Goal: Transaction & Acquisition: Download file/media

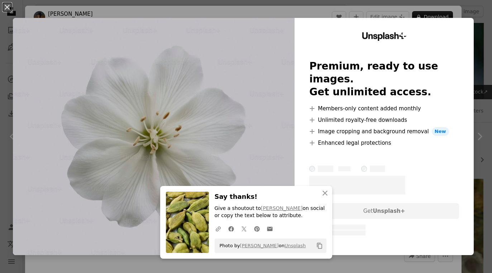
scroll to position [384, 0]
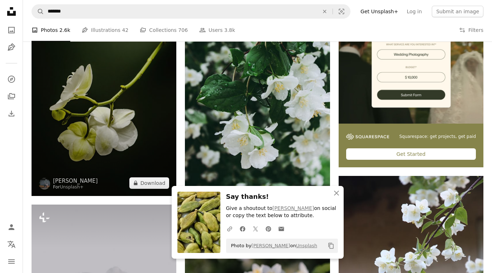
scroll to position [201, 0]
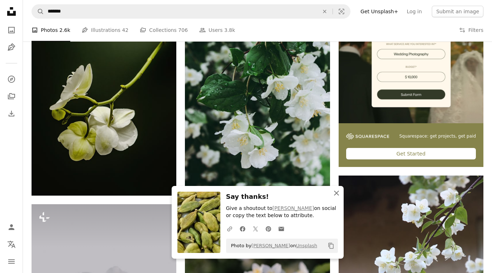
click at [338, 196] on icon "An X shape" at bounding box center [336, 193] width 9 height 9
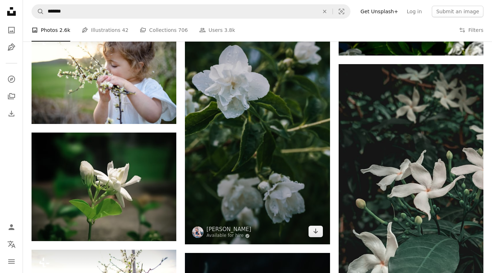
scroll to position [858, 0]
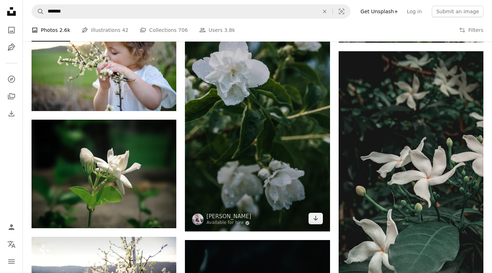
click at [296, 184] on img at bounding box center [257, 103] width 145 height 258
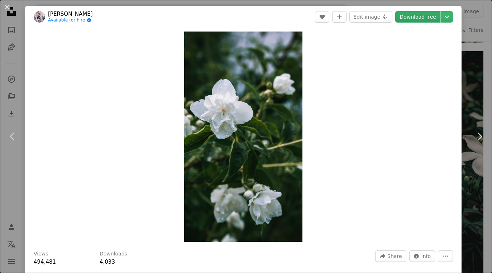
click at [420, 20] on link "Download free" at bounding box center [417, 16] width 45 height 11
